Goal: Task Accomplishment & Management: Use online tool/utility

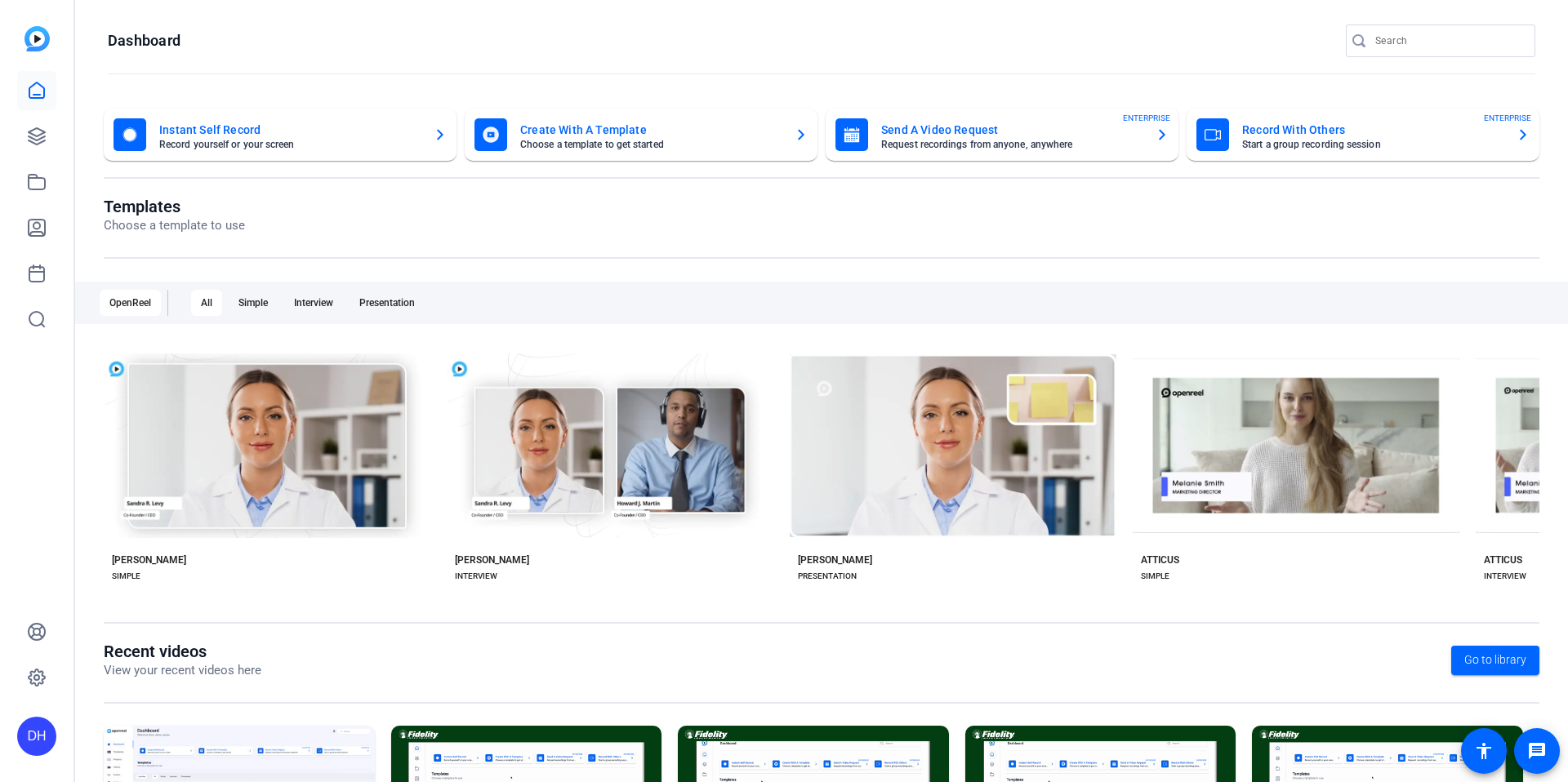
click at [888, 49] on openreel-page-title "Dashboard" at bounding box center [821, 41] width 1427 height 33
click at [40, 516] on div "DH" at bounding box center [37, 391] width 74 height 782
click at [45, 131] on icon at bounding box center [37, 137] width 17 height 17
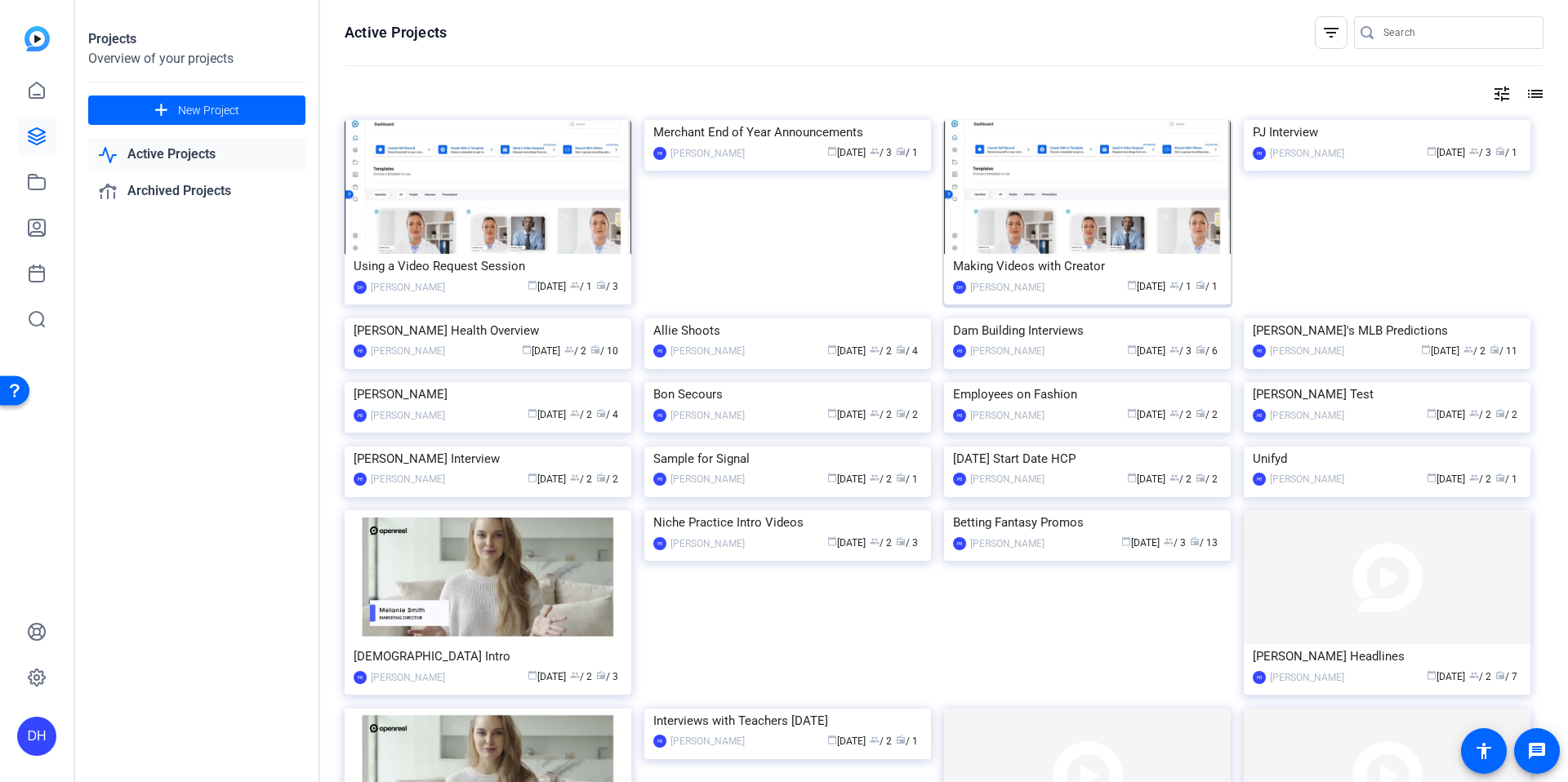
click at [1113, 264] on div "Making Videos with Creator" at bounding box center [1087, 266] width 268 height 25
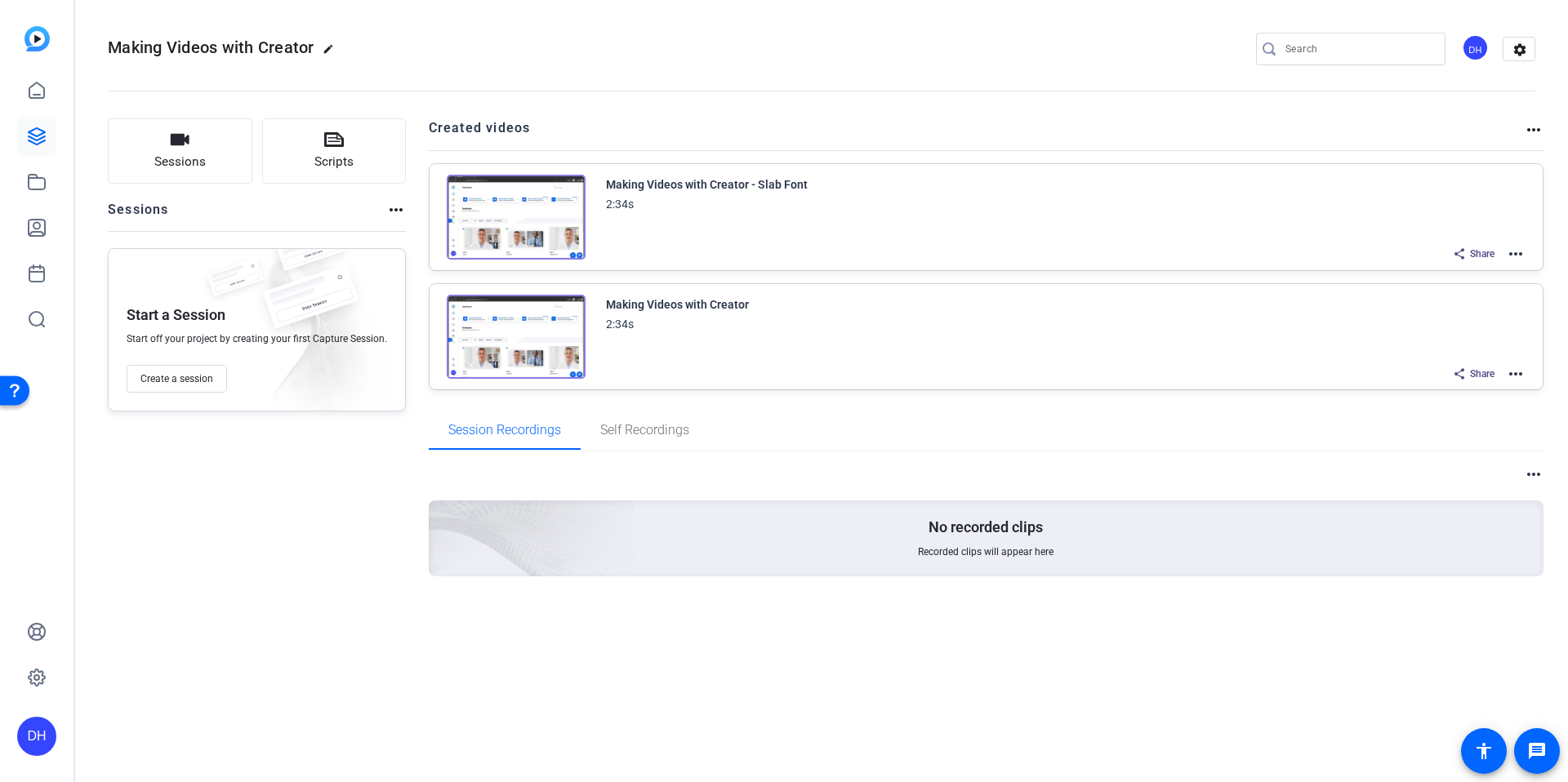
click at [1514, 371] on mat-icon "more_horiz" at bounding box center [1516, 373] width 19 height 19
click at [1467, 392] on span "Edit in Creator" at bounding box center [1456, 392] width 114 height 19
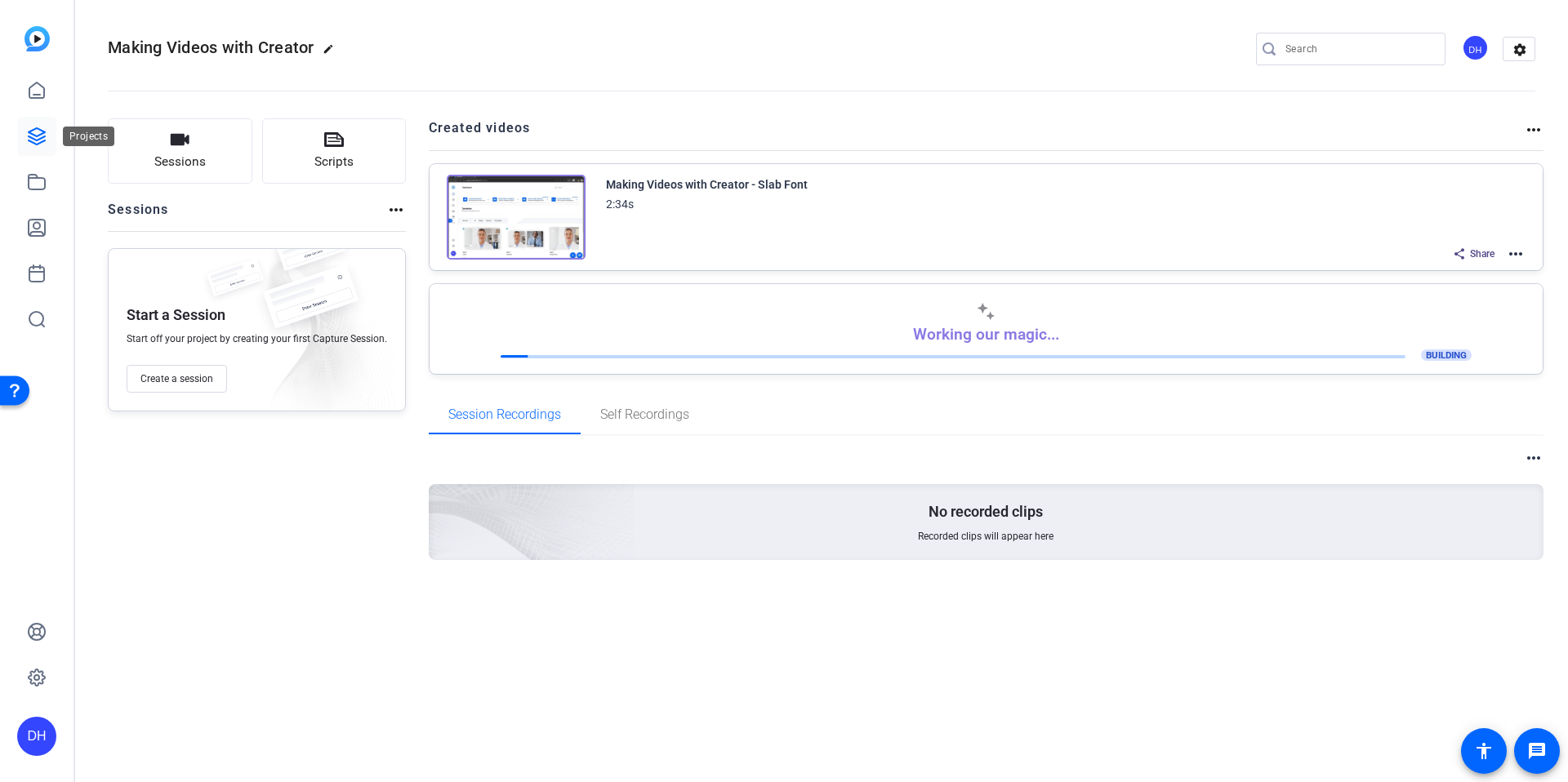
click at [32, 132] on icon at bounding box center [36, 136] width 19 height 19
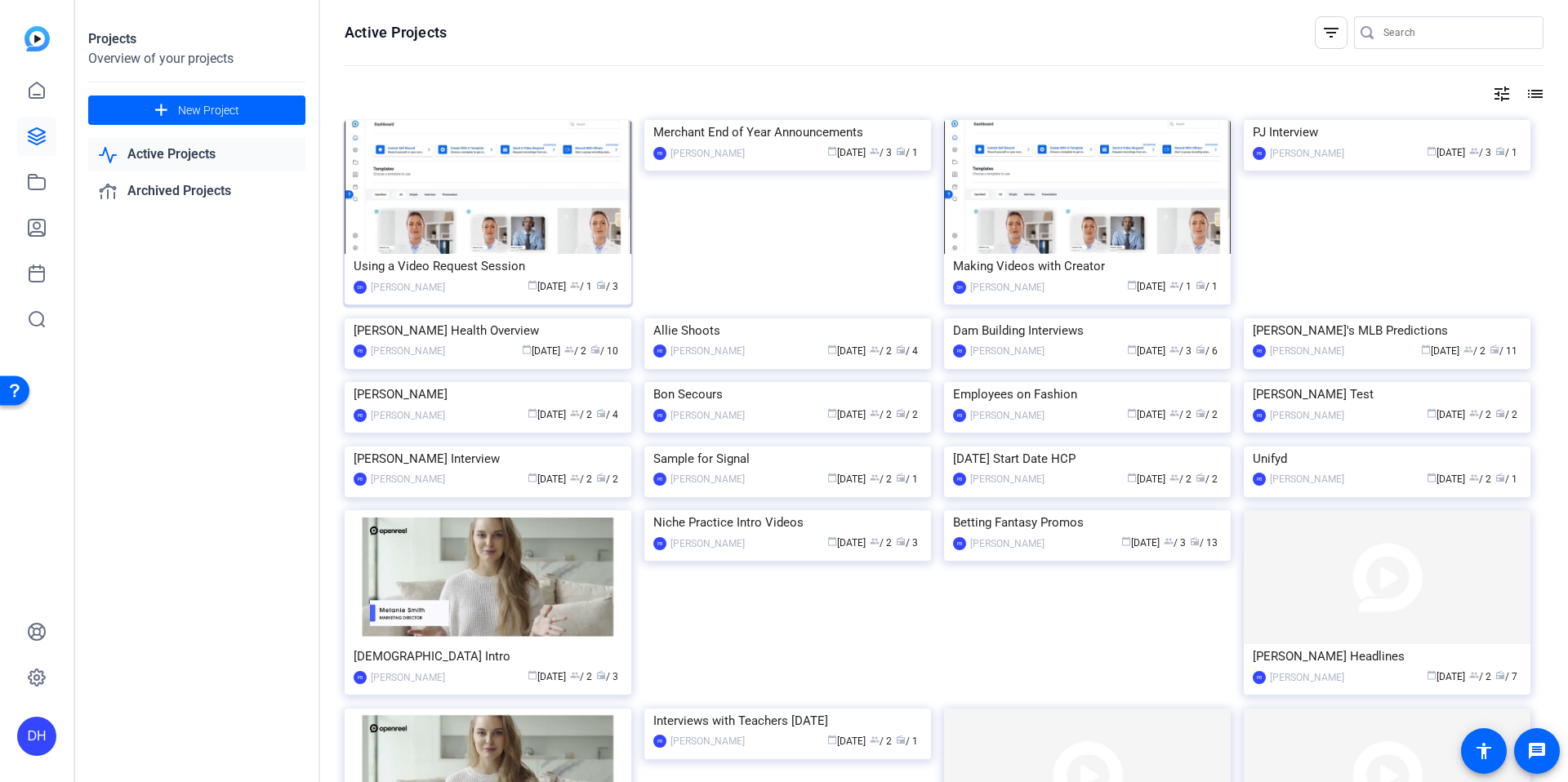
click at [503, 256] on div "Using a Video Request Session" at bounding box center [488, 266] width 268 height 25
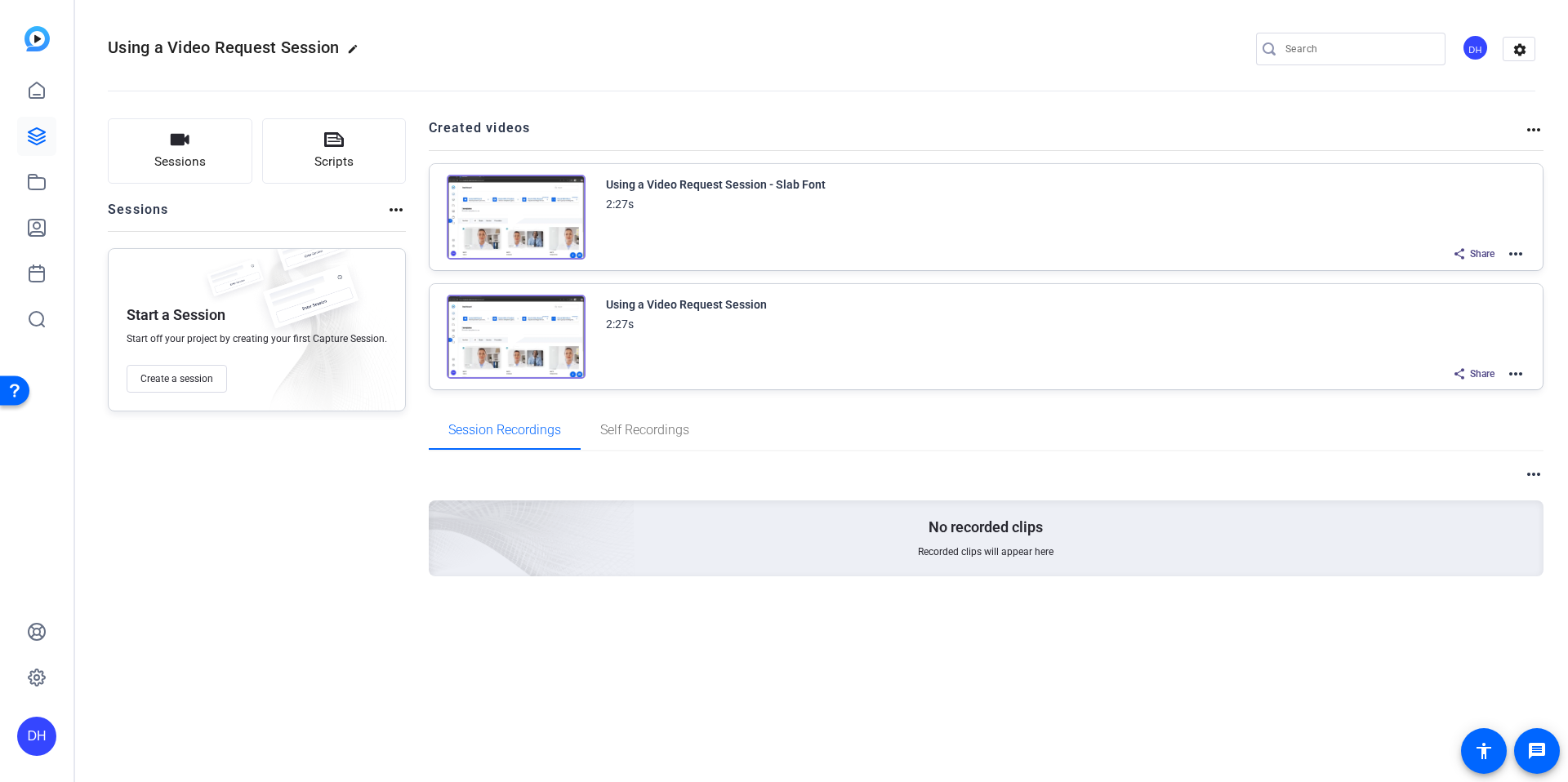
click at [1519, 371] on mat-icon "more_horiz" at bounding box center [1516, 373] width 19 height 19
click at [1464, 395] on span "Edit in Creator" at bounding box center [1456, 392] width 114 height 19
